Goal: Information Seeking & Learning: Learn about a topic

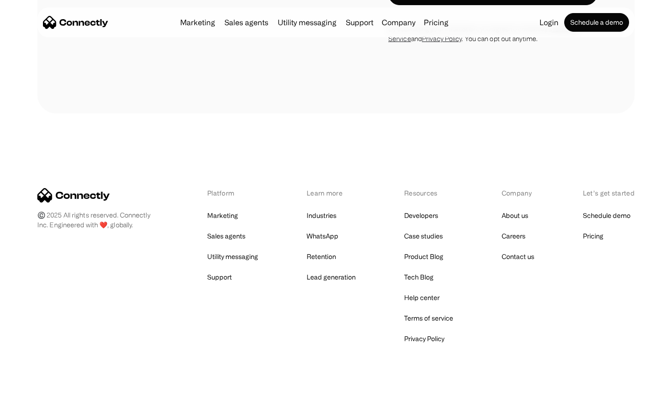
scroll to position [1578, 0]
